Goal: Task Accomplishment & Management: Use online tool/utility

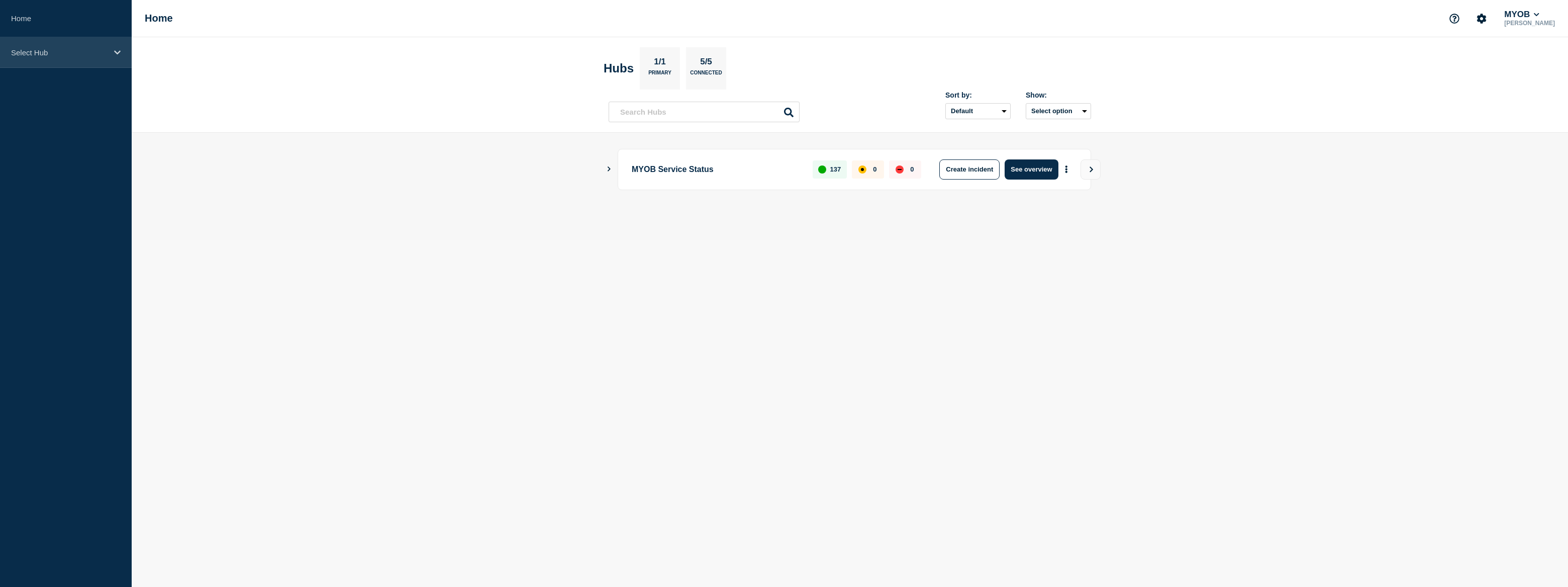
click at [83, 55] on p "Select Hub" at bounding box center [59, 53] width 97 height 9
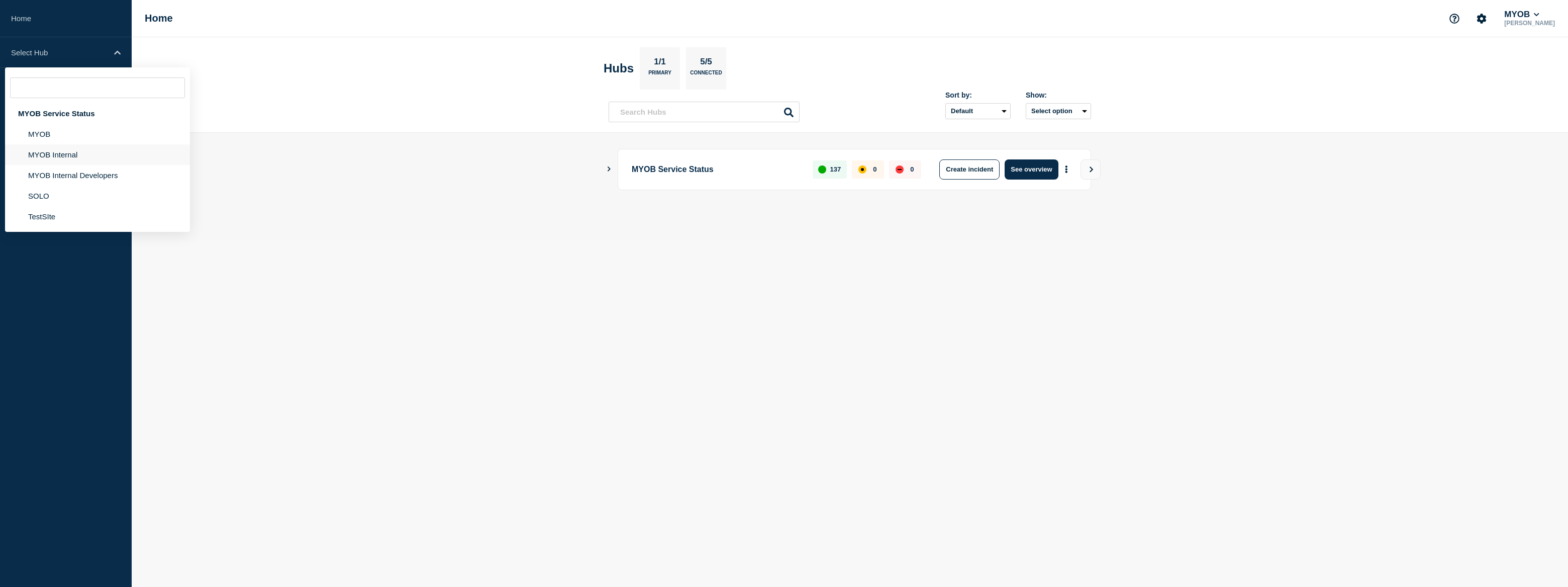
click at [78, 158] on li "MYOB Internal" at bounding box center [97, 155] width 185 height 21
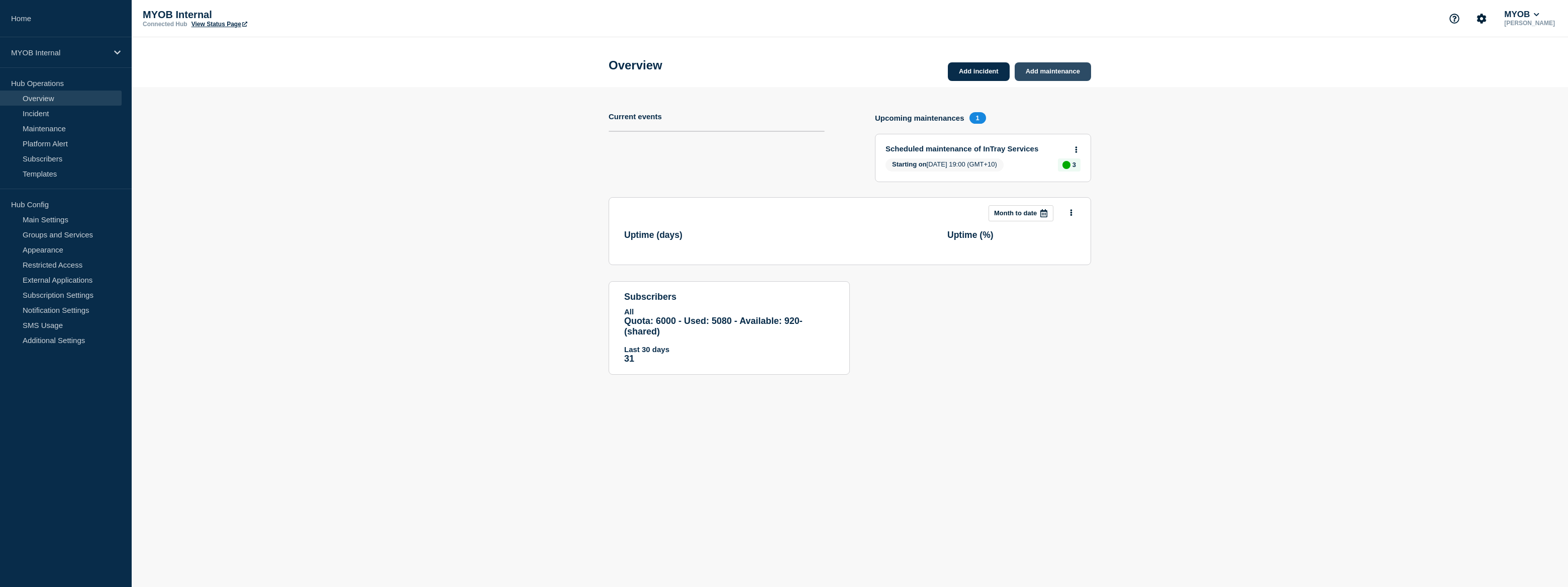
click at [1047, 74] on link "Add maintenance" at bounding box center [1053, 71] width 76 height 18
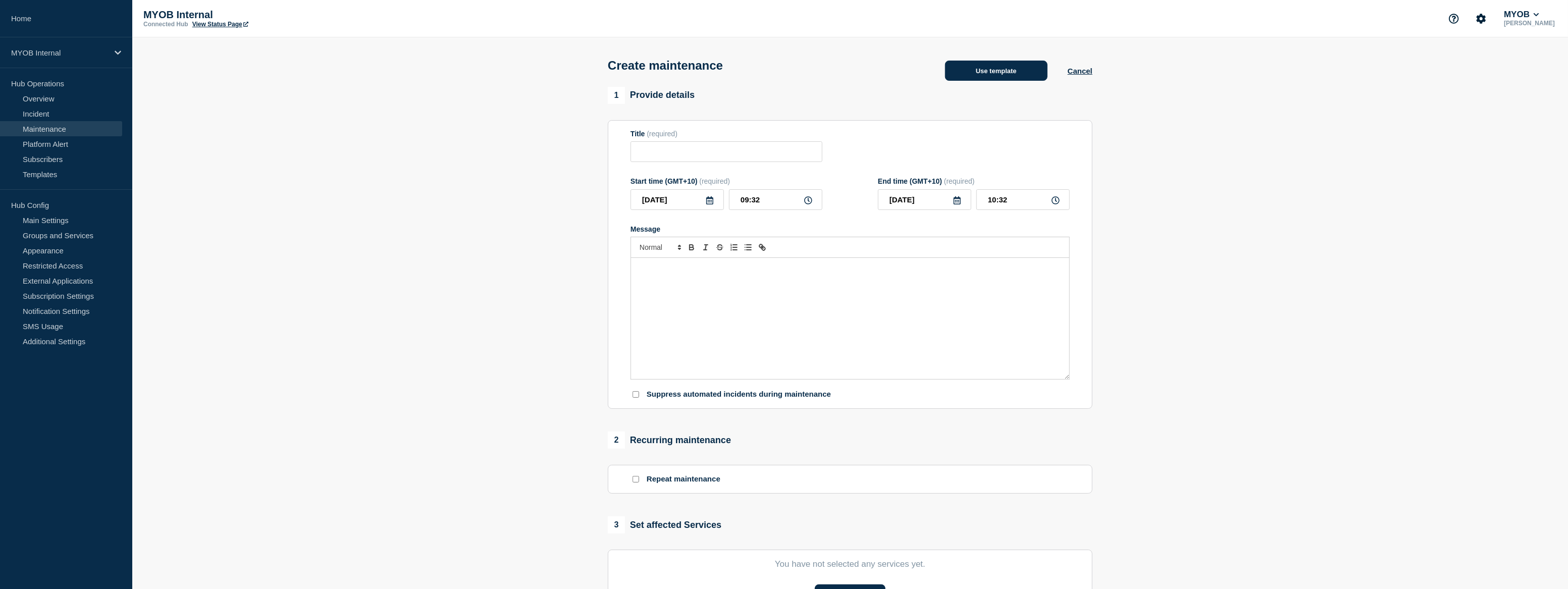
click at [1010, 74] on button "Use template" at bounding box center [996, 70] width 102 height 20
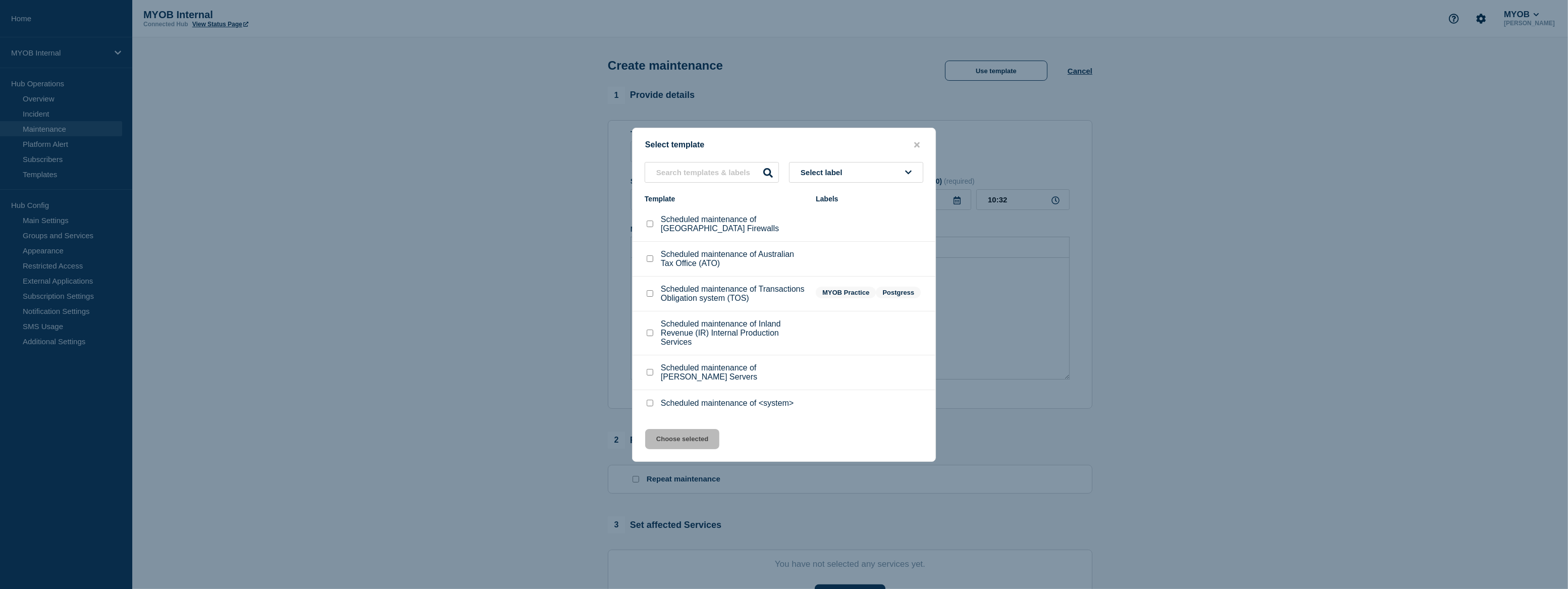
click at [646, 257] on div at bounding box center [649, 259] width 10 height 10
click at [649, 259] on input "Scheduled maintenance of Australian Tax Office (ATO) checkbox" at bounding box center [649, 258] width 7 height 7
checkbox input "true"
click at [660, 449] on button "Choose selected" at bounding box center [682, 438] width 74 height 20
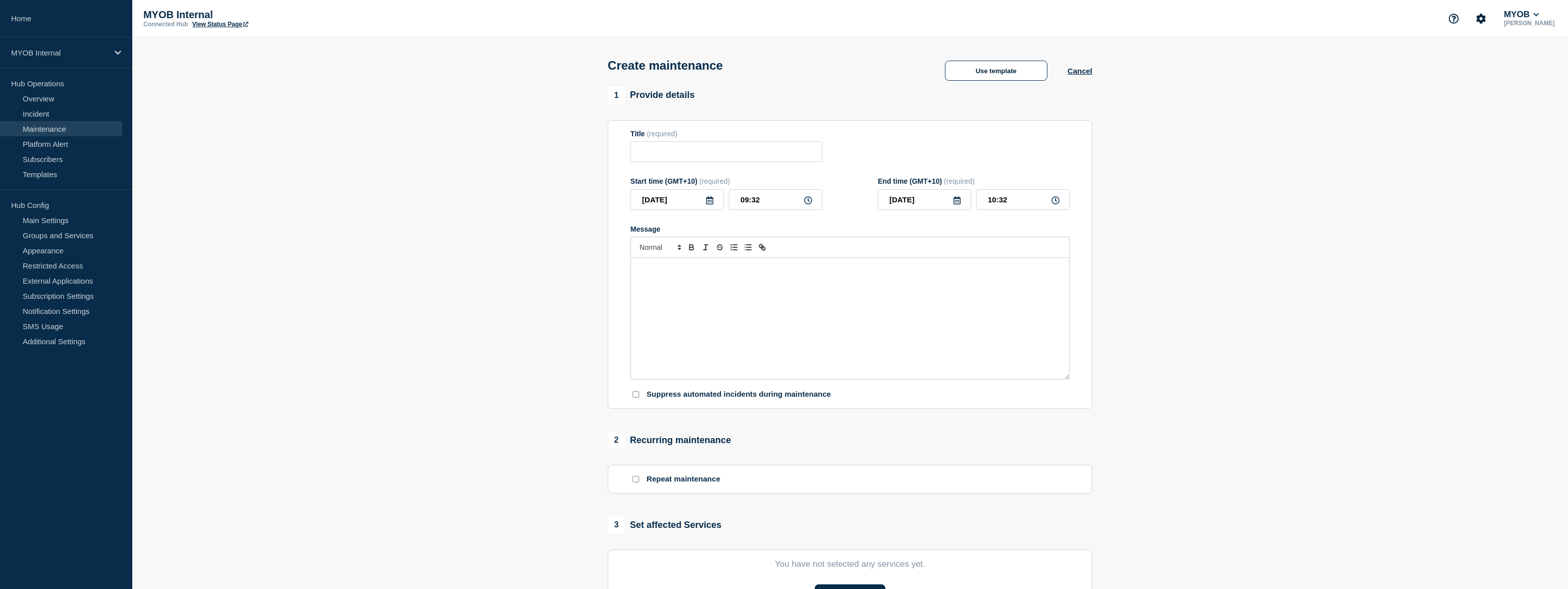
type input "Scheduled maintenance of Australian Tax Office (ATO)"
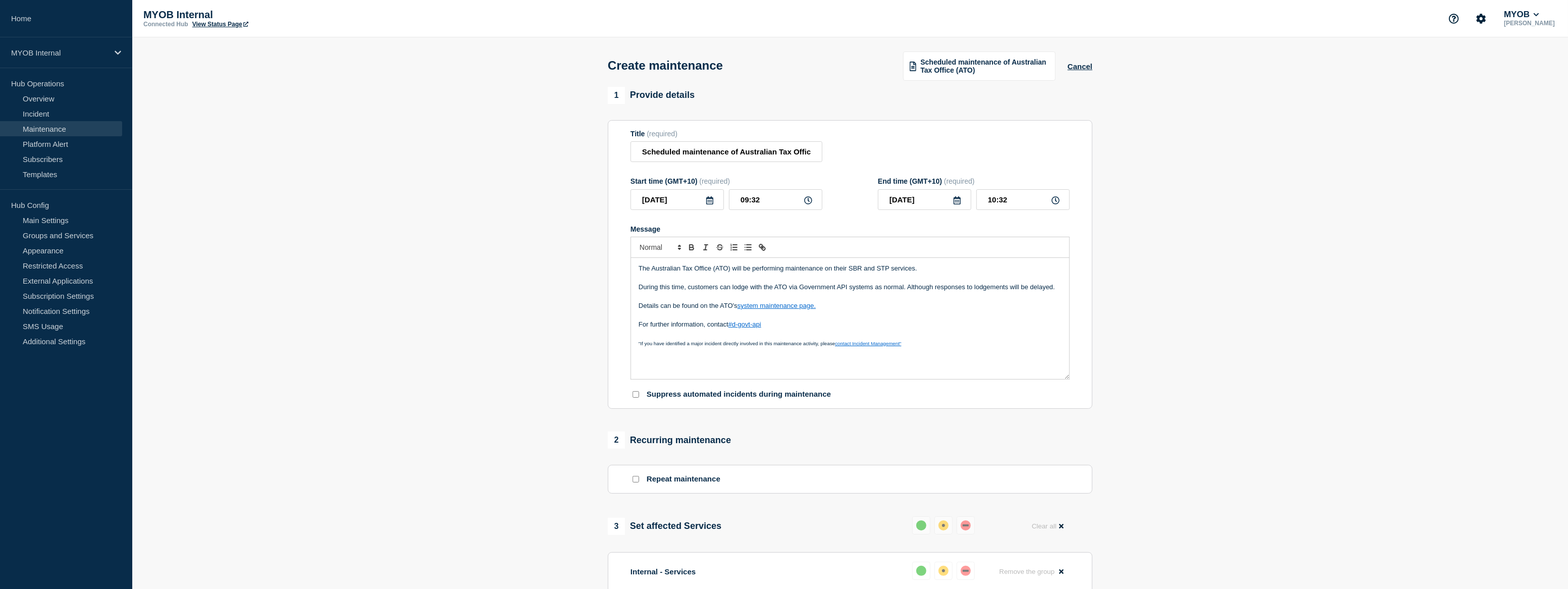
click at [712, 204] on icon at bounding box center [709, 200] width 8 height 8
click at [746, 264] on div "6" at bounding box center [745, 263] width 14 height 14
type input "[DATE]"
click at [768, 202] on input "09:32" at bounding box center [775, 199] width 93 height 21
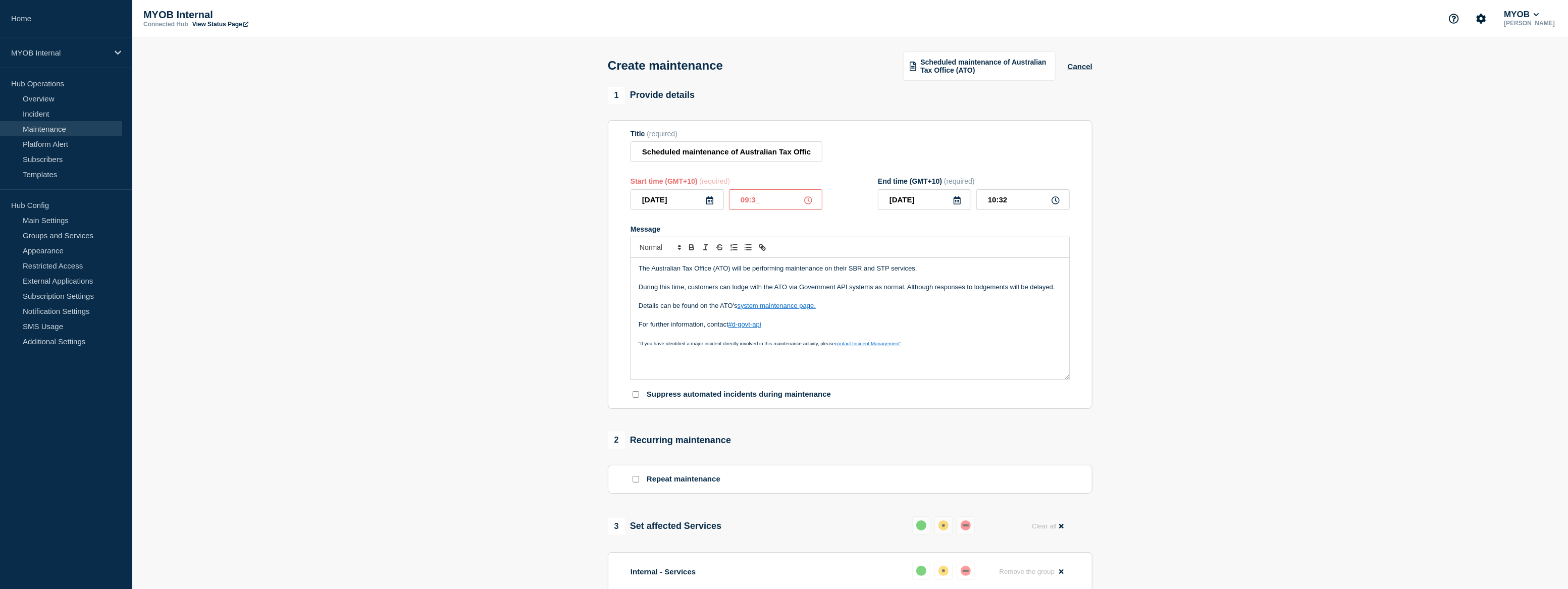
type input "09:30"
type input "10:30"
click at [744, 204] on input "09:30" at bounding box center [775, 199] width 93 height 21
type input "21:30"
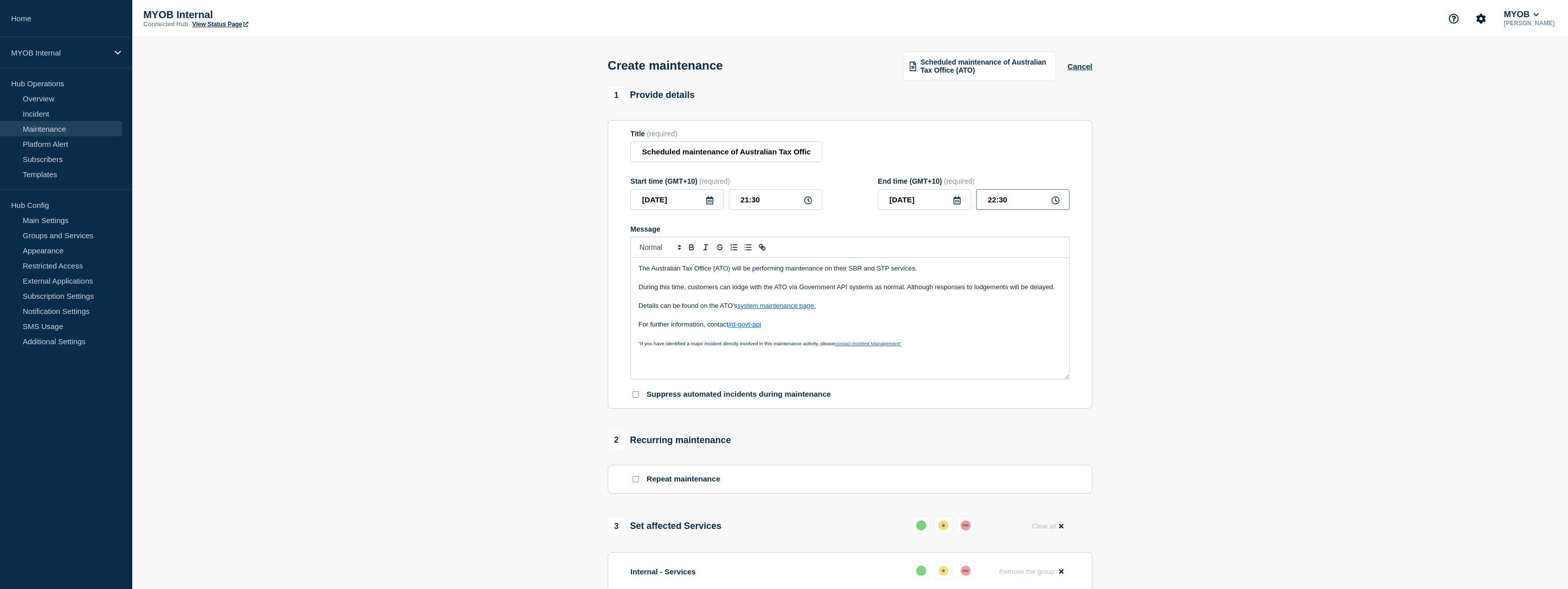
click at [993, 201] on input "22:30" at bounding box center [1022, 199] width 93 height 21
type input "12:30"
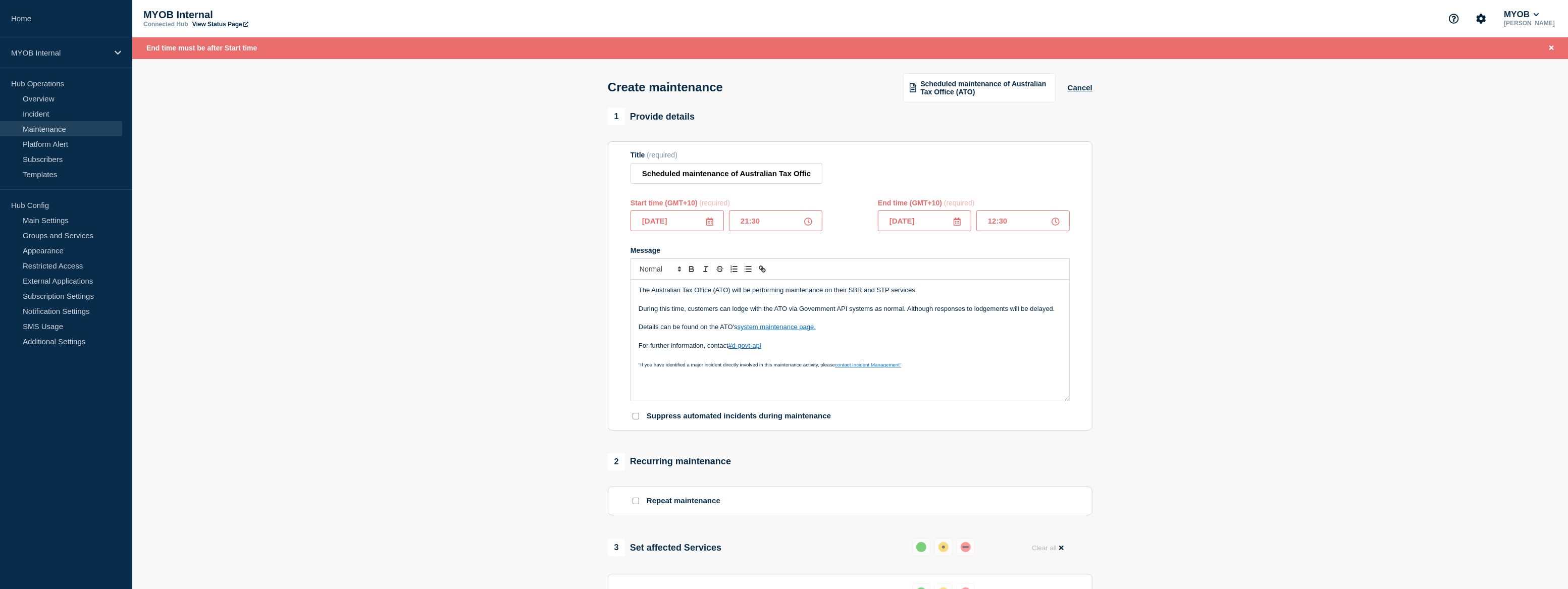
click at [960, 226] on icon at bounding box center [957, 221] width 7 height 8
click at [889, 300] on div "7" at bounding box center [889, 300] width 14 height 14
type input "[DATE]"
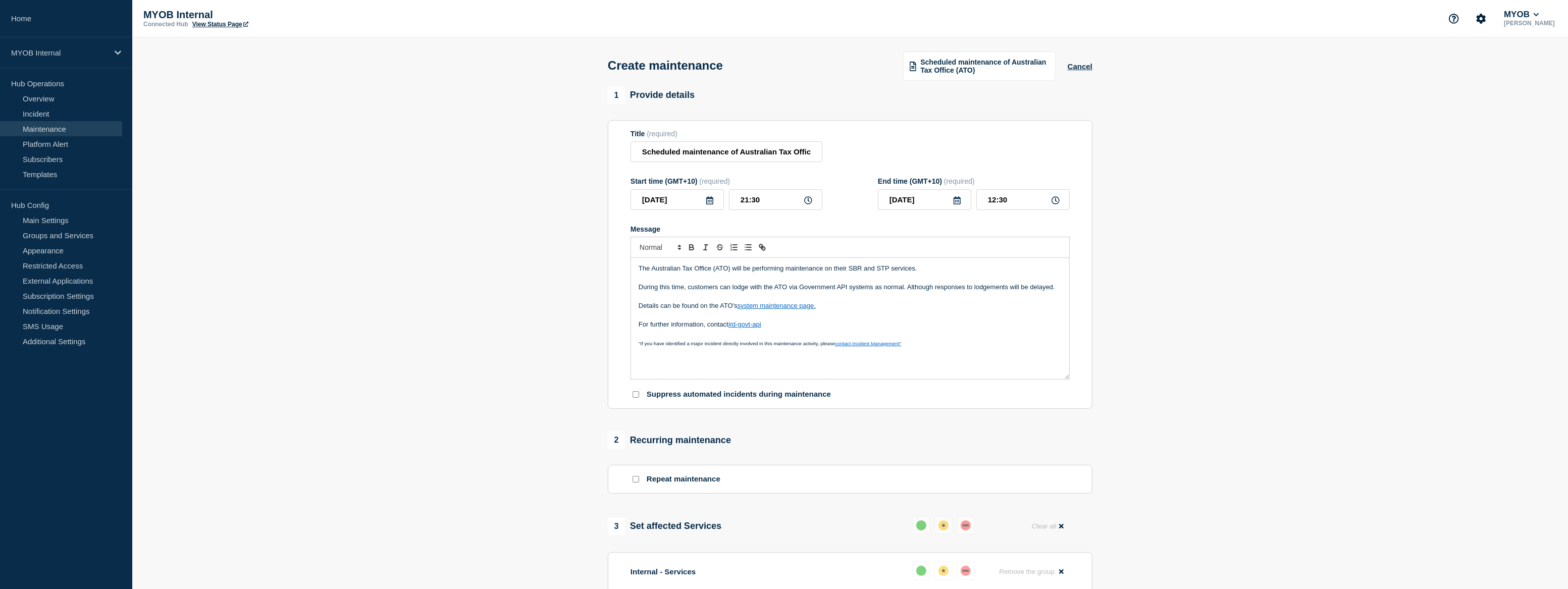
click at [1263, 200] on section "1 Provide details Title (required) Scheduled maintenance of Australian Tax Offi…" at bounding box center [850, 576] width 1436 height 979
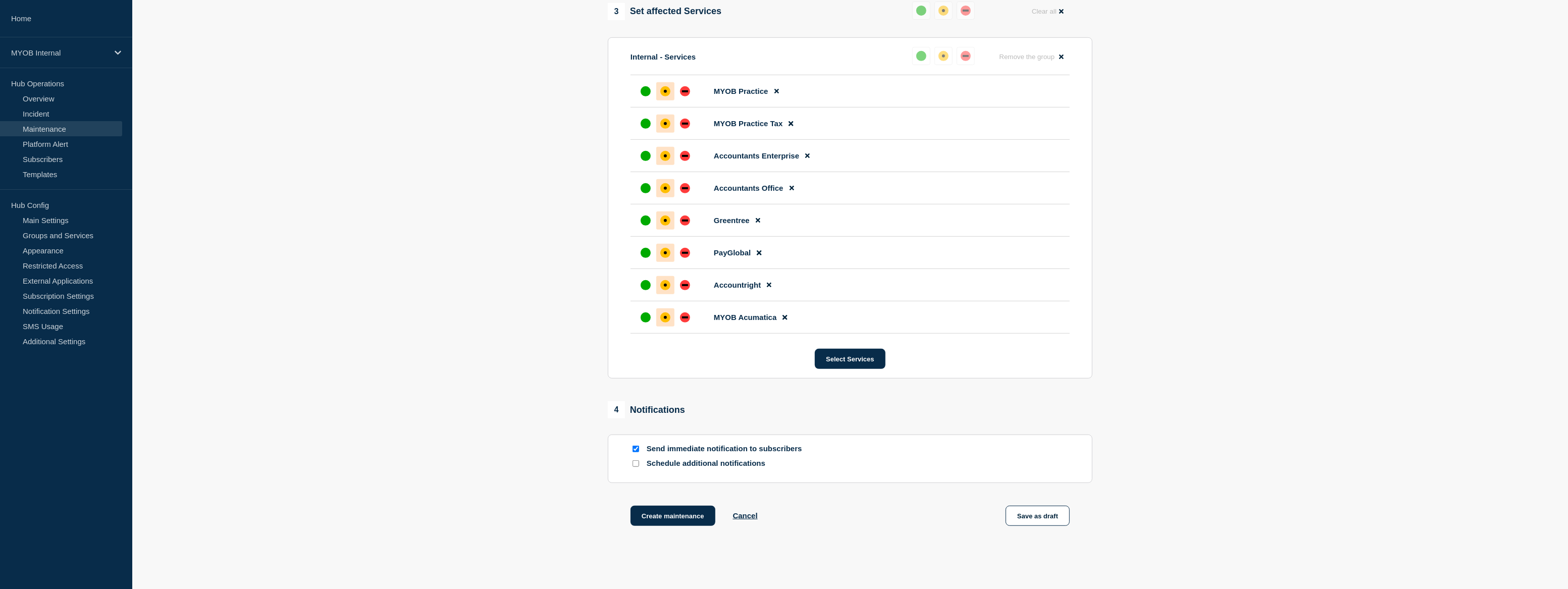
scroll to position [568, 0]
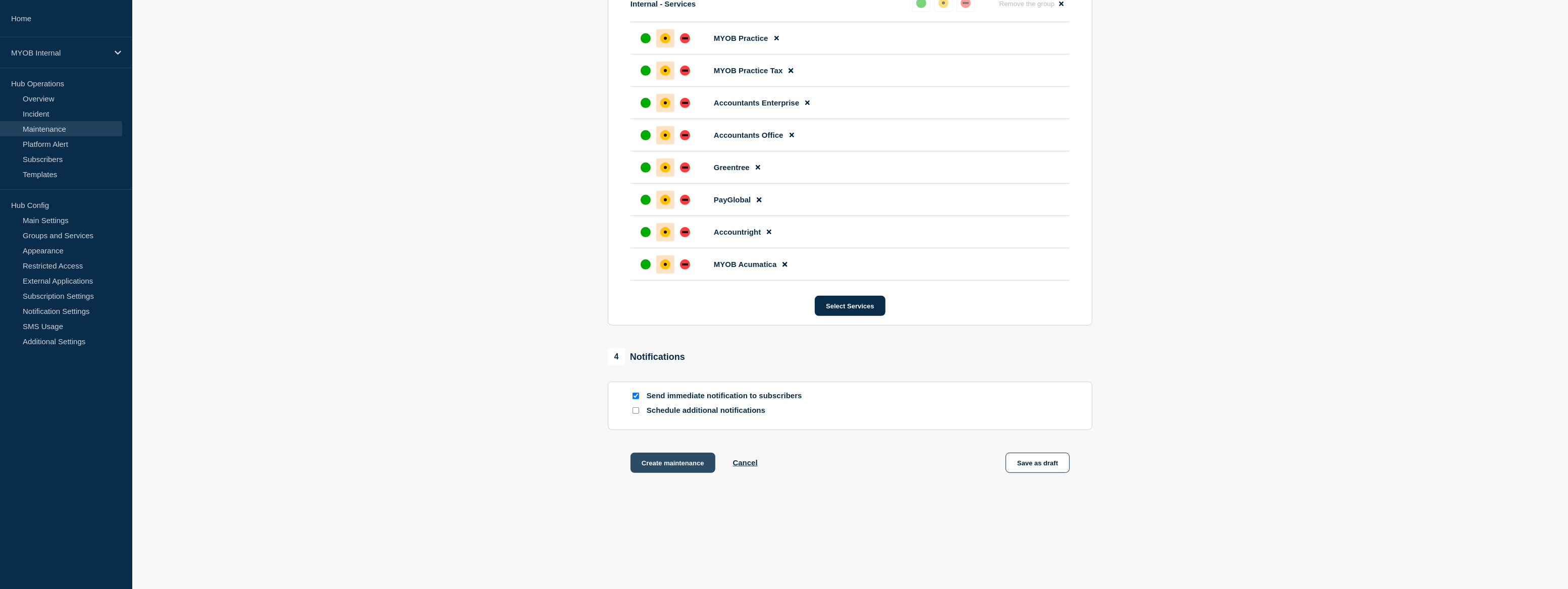
click at [691, 468] on button "Create maintenance" at bounding box center [672, 463] width 85 height 20
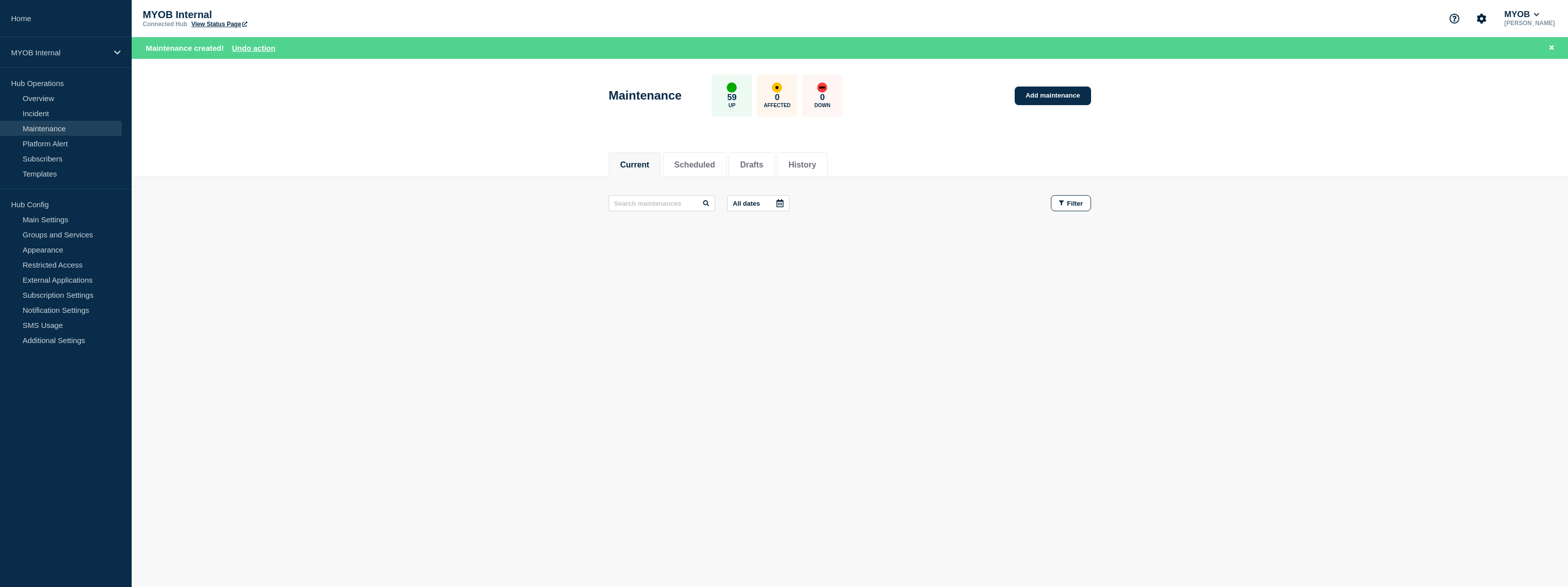
click at [230, 23] on link "View Status Page" at bounding box center [219, 24] width 56 height 7
